Goal: Check status

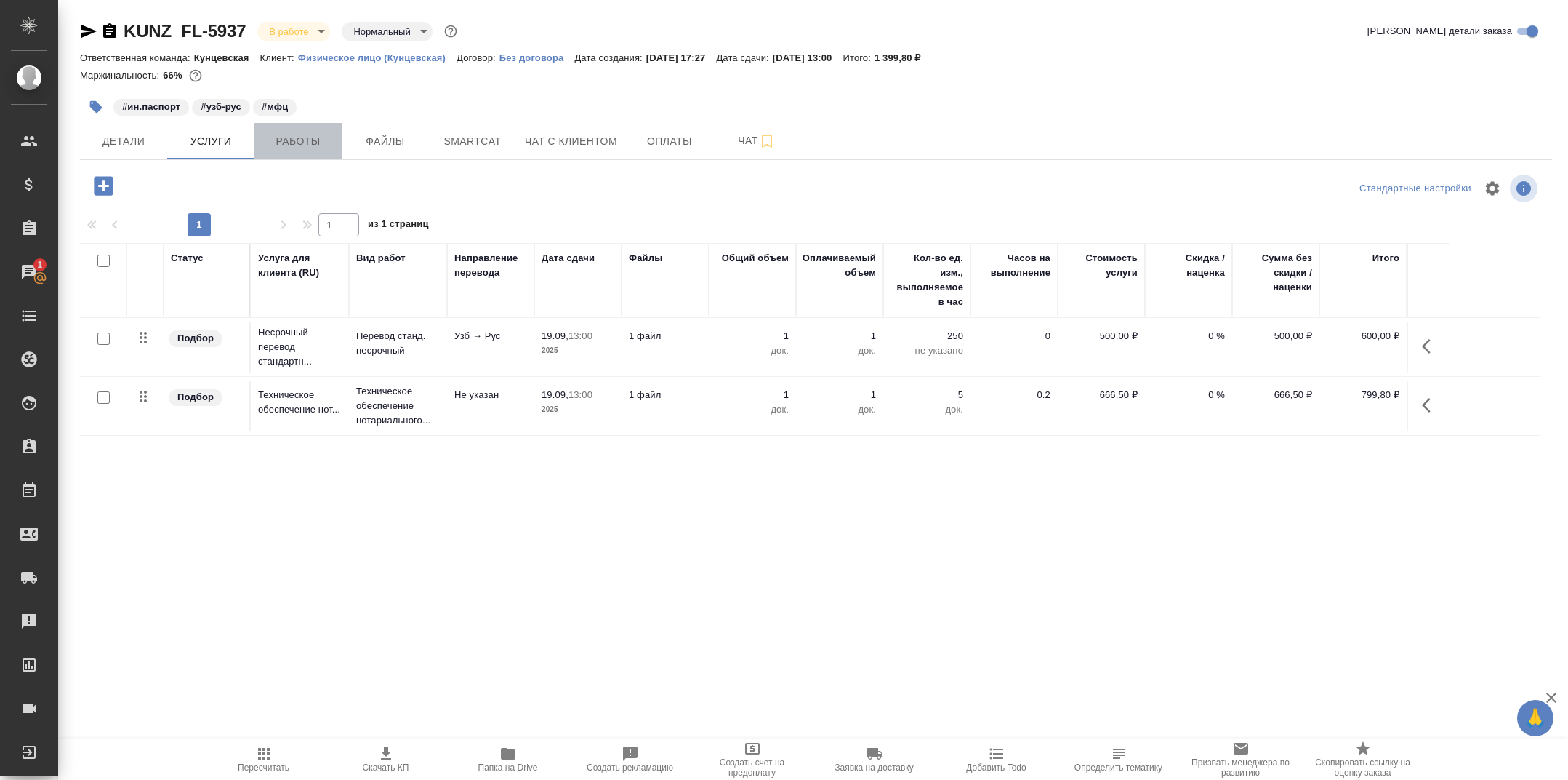
click at [310, 137] on span "Работы" at bounding box center [297, 141] width 69 height 18
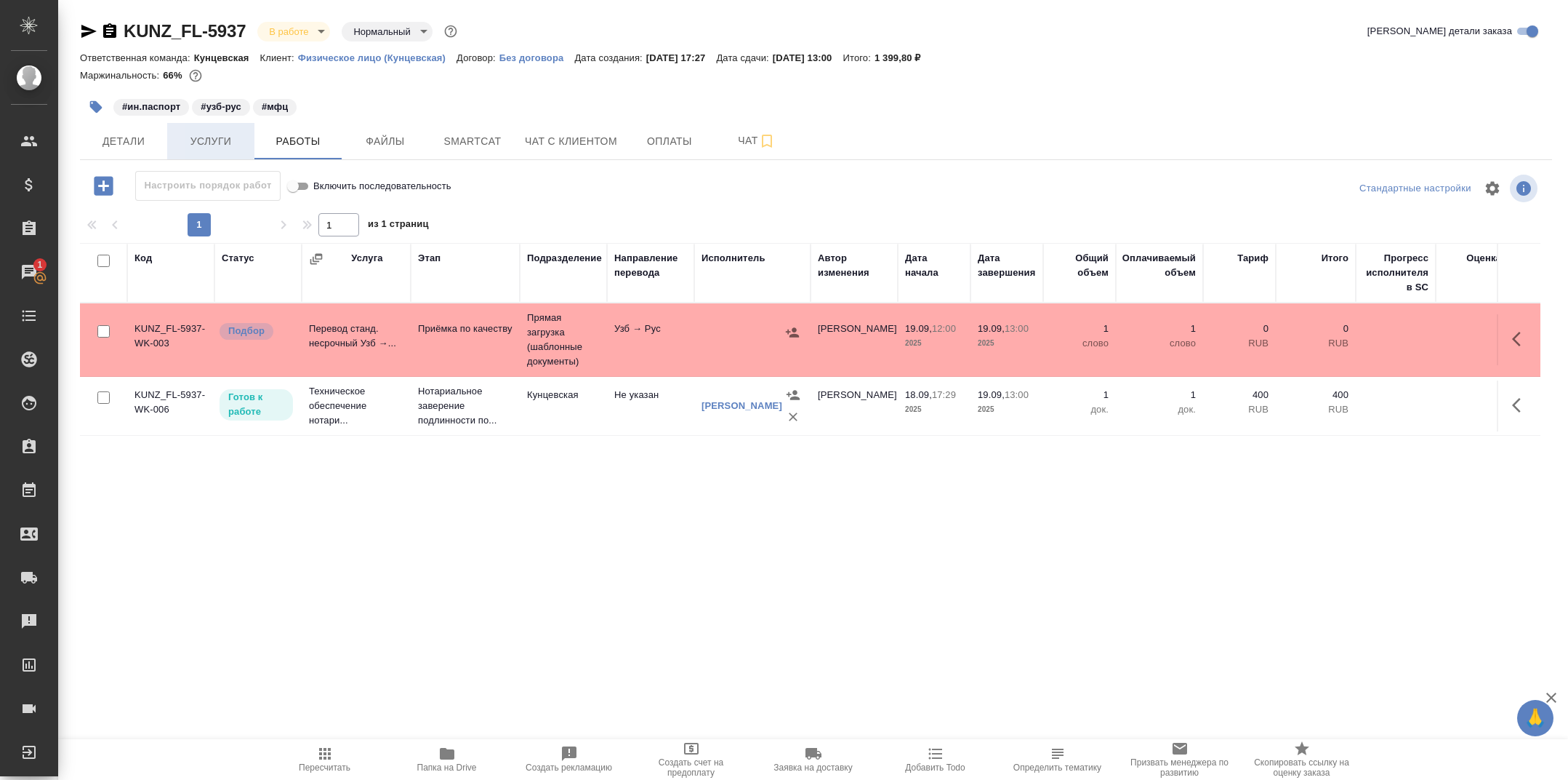
click at [235, 144] on span "Услуги" at bounding box center [210, 141] width 69 height 18
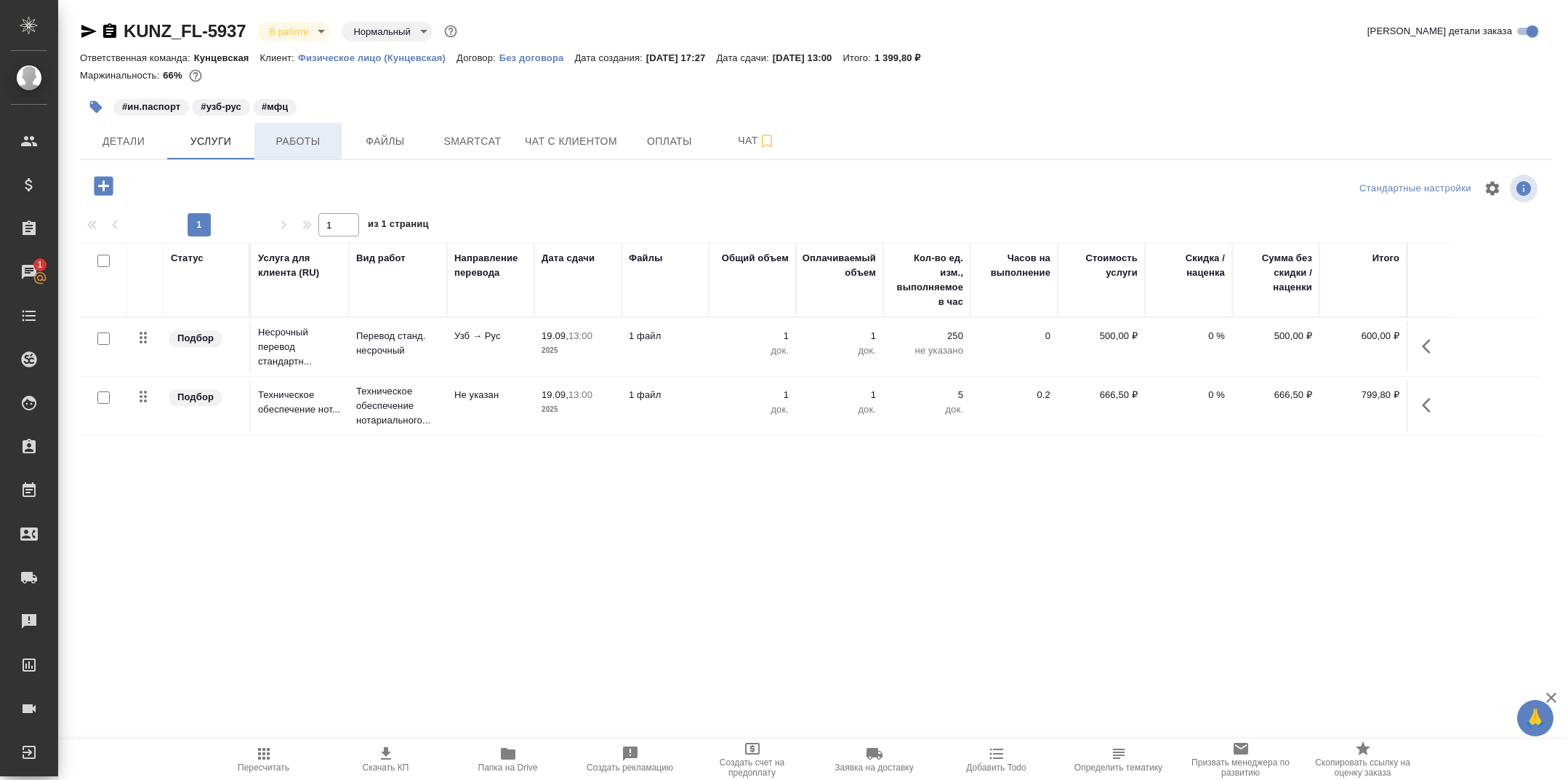
click at [317, 137] on span "Работы" at bounding box center [297, 141] width 69 height 18
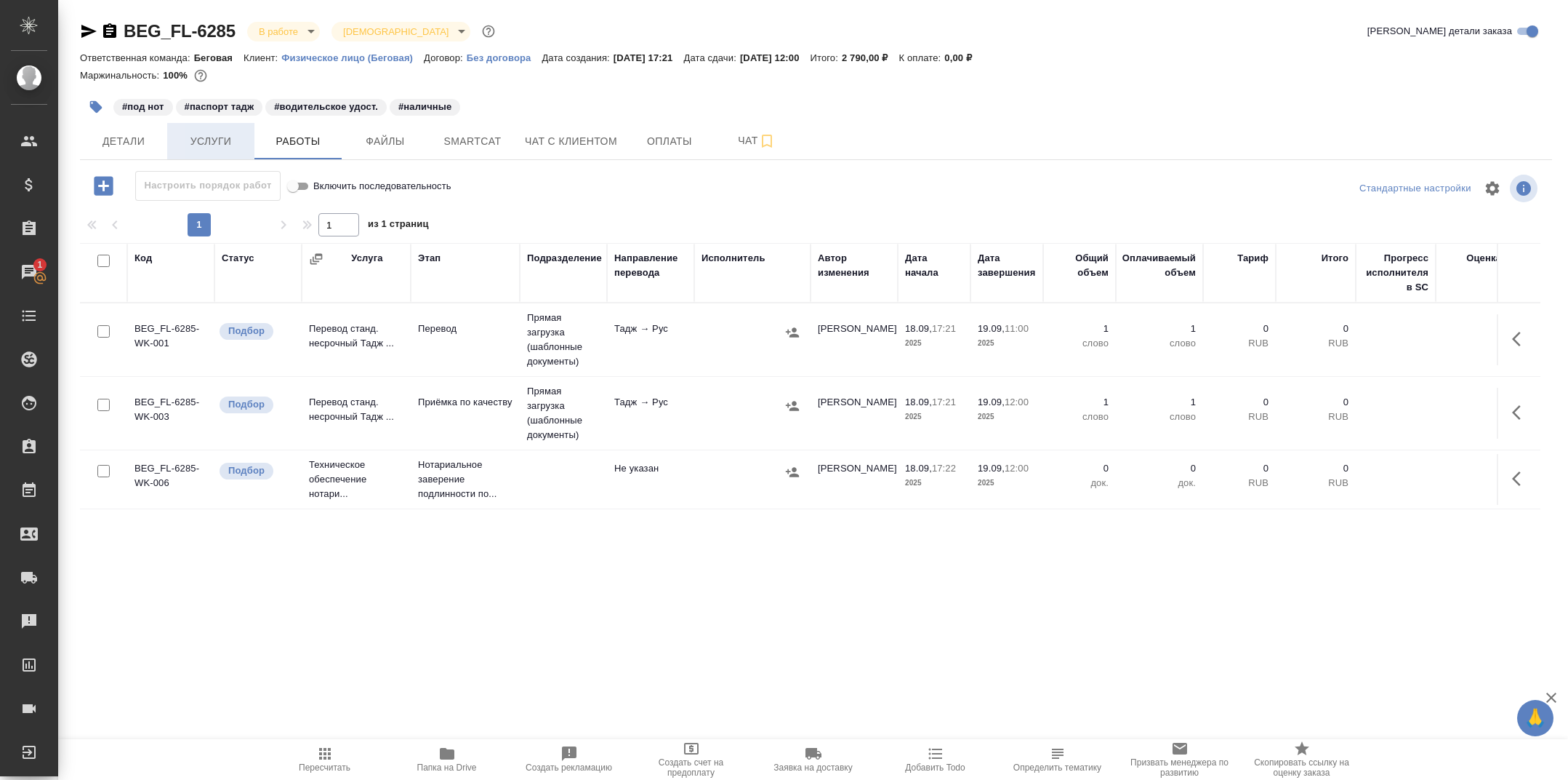
click at [197, 145] on span "Услуги" at bounding box center [210, 141] width 69 height 18
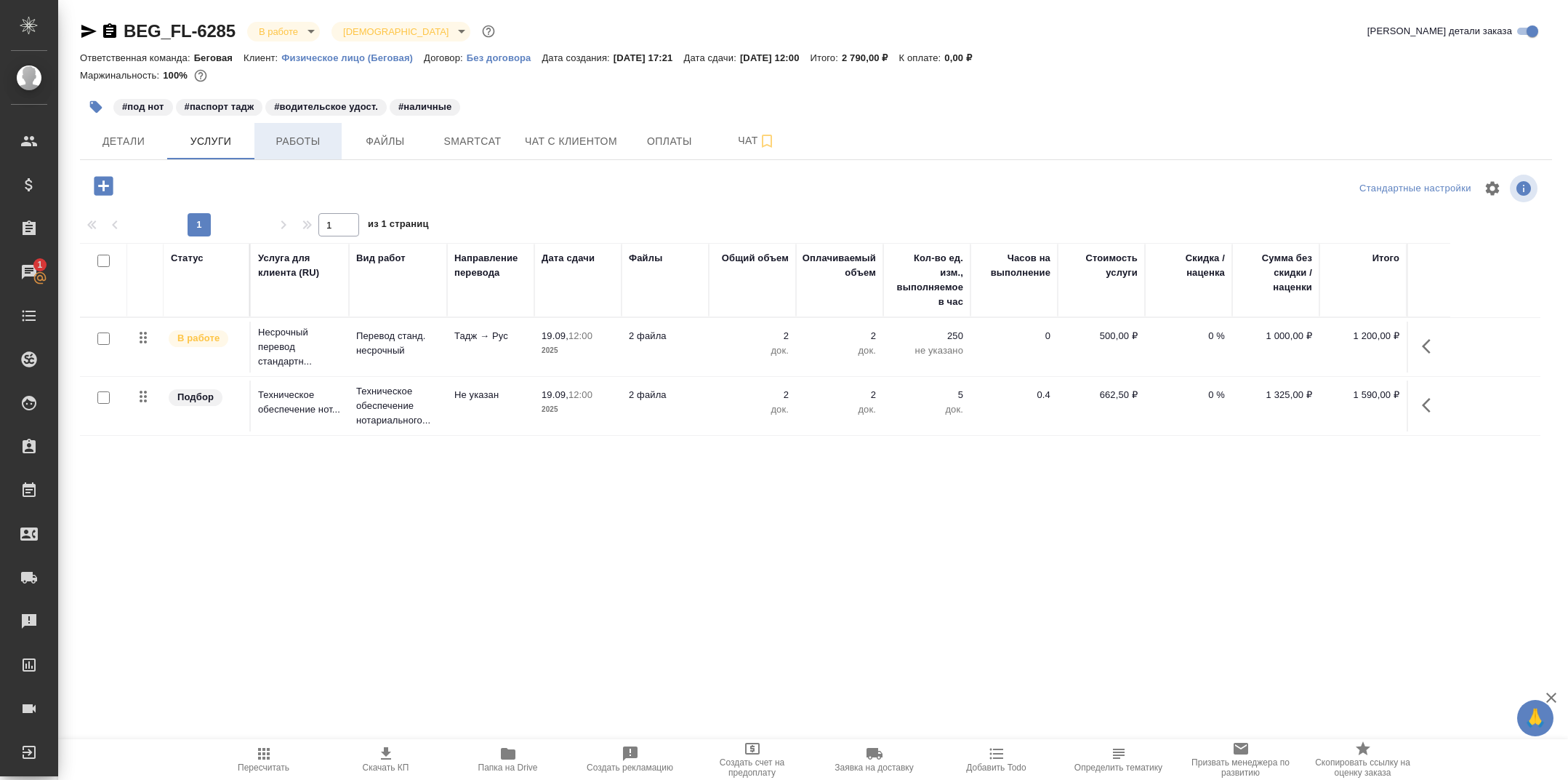
click at [290, 141] on span "Работы" at bounding box center [297, 141] width 69 height 18
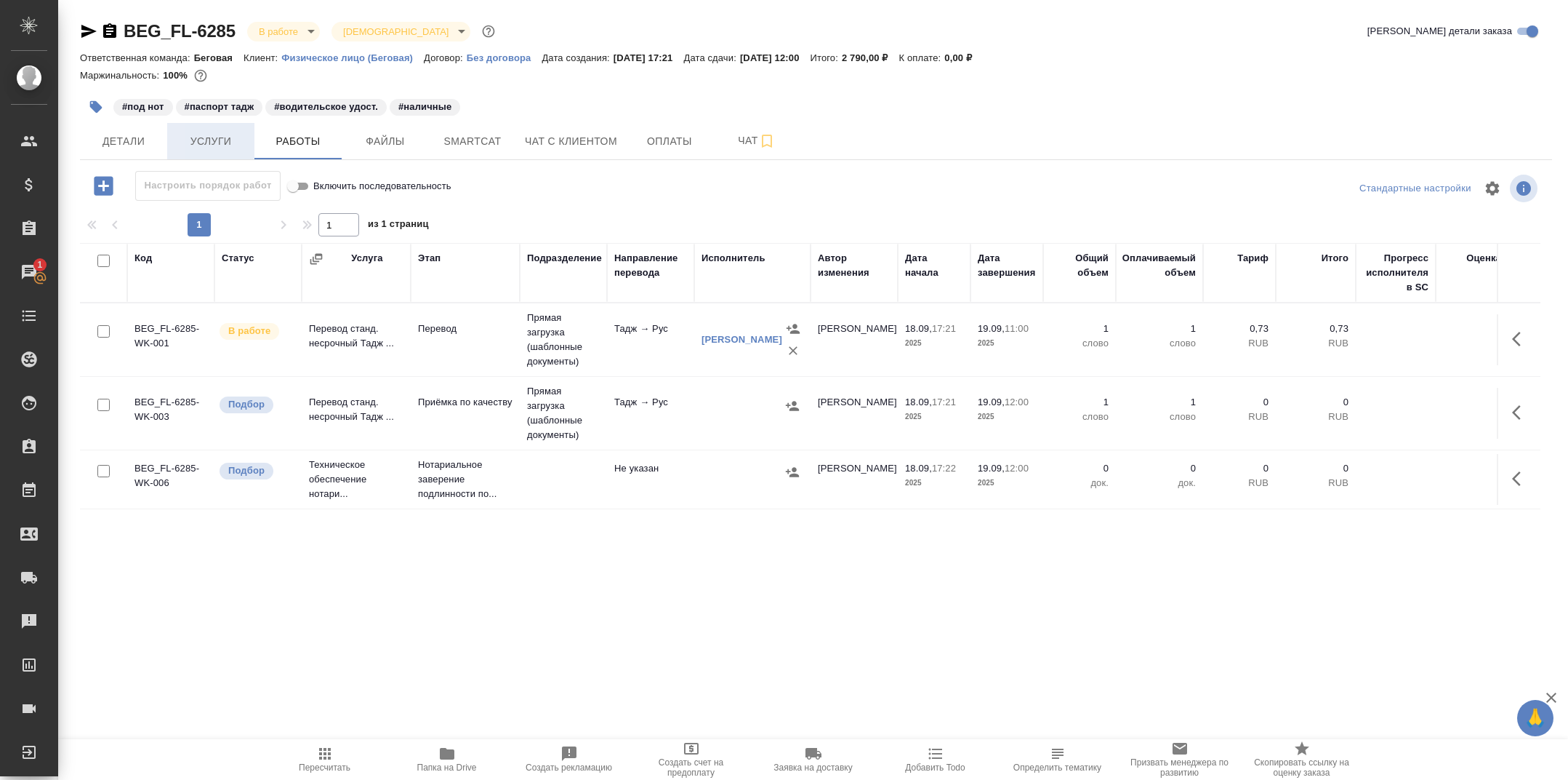
click at [236, 140] on span "Услуги" at bounding box center [210, 141] width 69 height 18
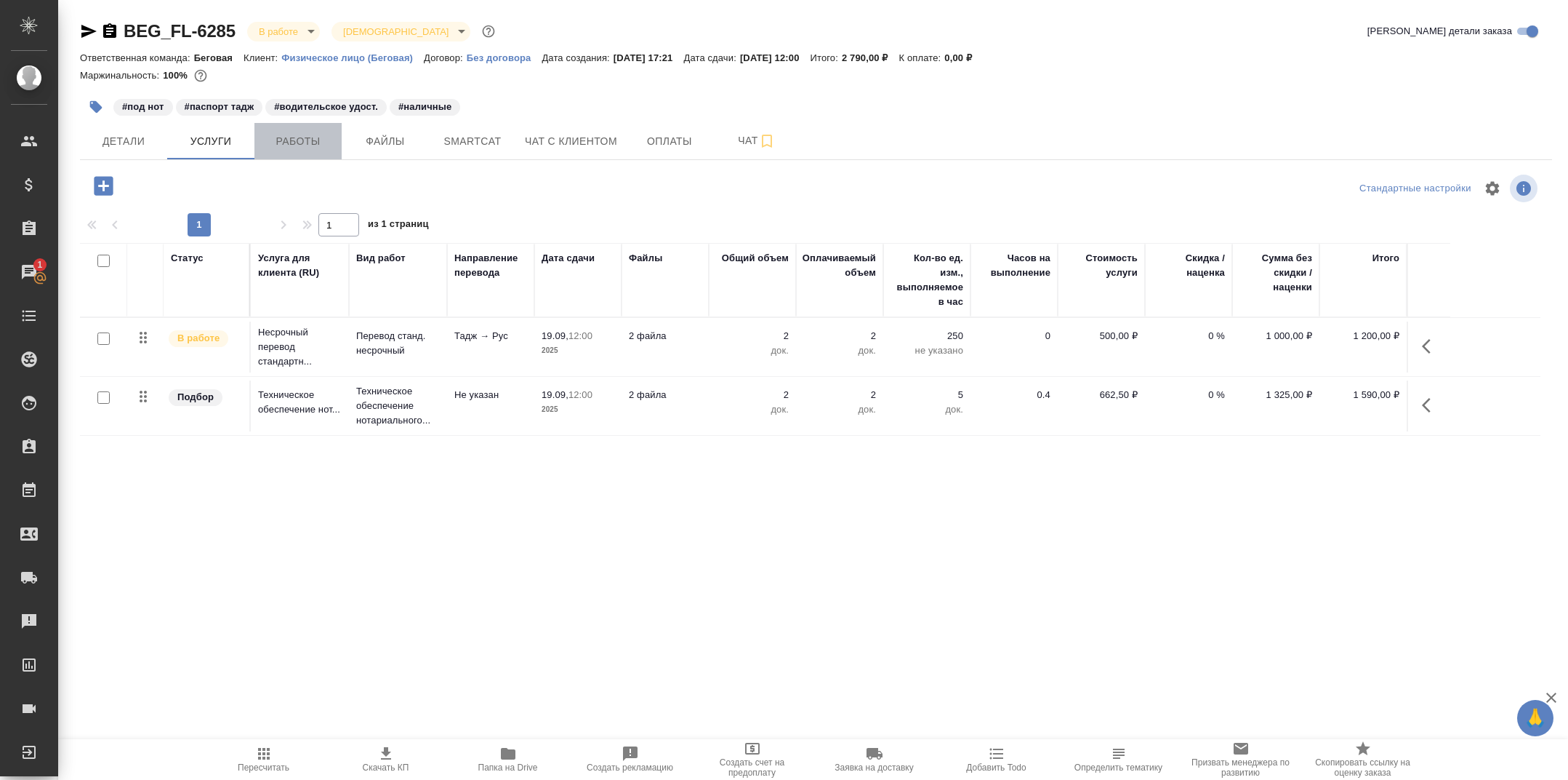
click at [313, 135] on span "Работы" at bounding box center [297, 141] width 69 height 18
